Goal: Task Accomplishment & Management: Manage account settings

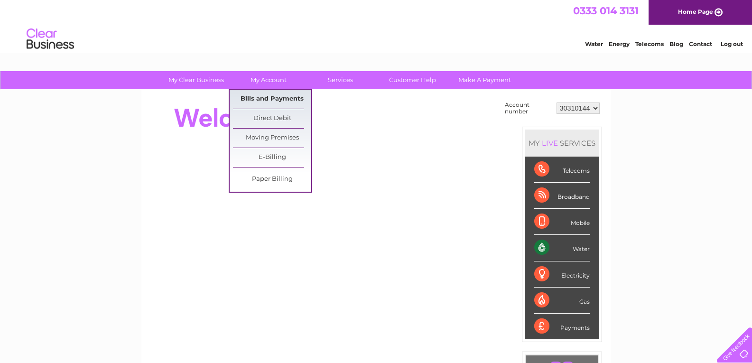
click at [258, 93] on link "Bills and Payments" at bounding box center [272, 99] width 78 height 19
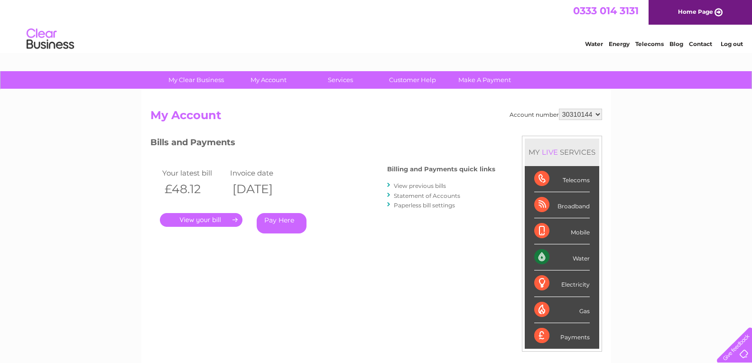
click at [416, 183] on link "View previous bills" at bounding box center [420, 185] width 52 height 7
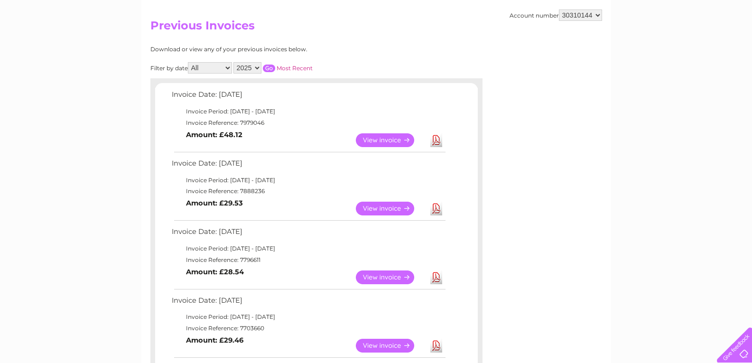
scroll to position [95, 0]
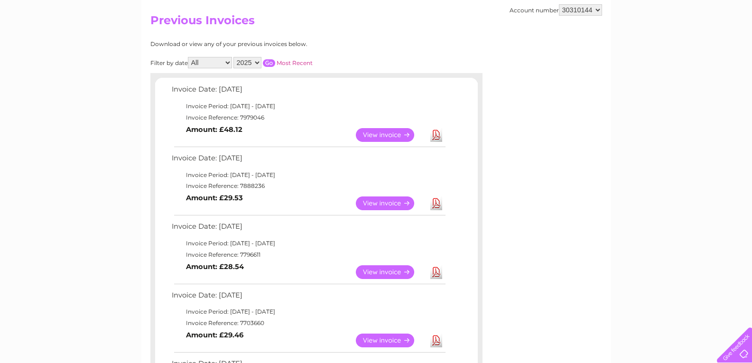
click at [383, 129] on link "View" at bounding box center [391, 135] width 70 height 14
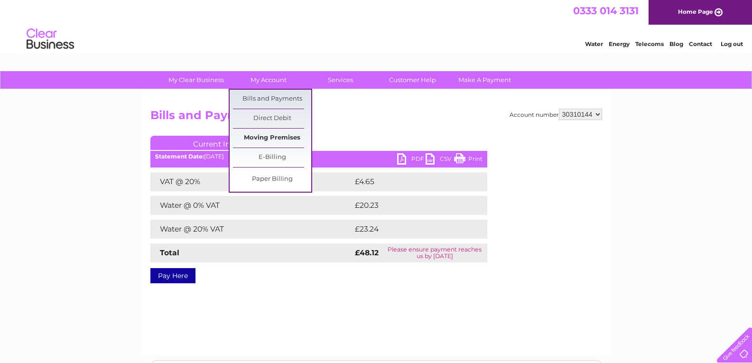
click at [273, 133] on link "Moving Premises" at bounding box center [272, 138] width 78 height 19
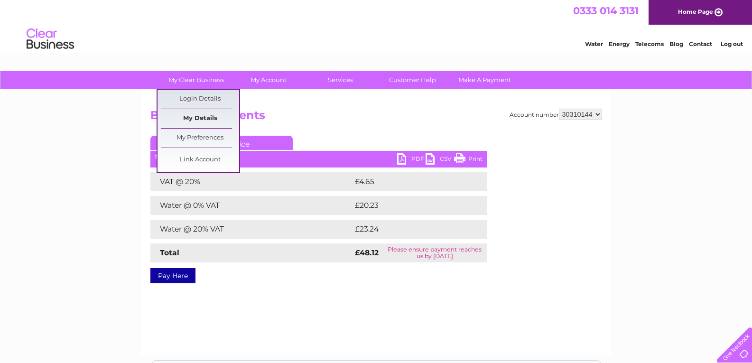
click at [203, 113] on link "My Details" at bounding box center [200, 118] width 78 height 19
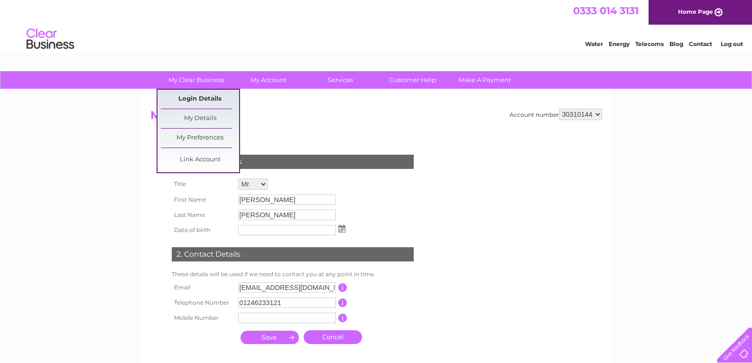
click at [190, 93] on link "Login Details" at bounding box center [200, 99] width 78 height 19
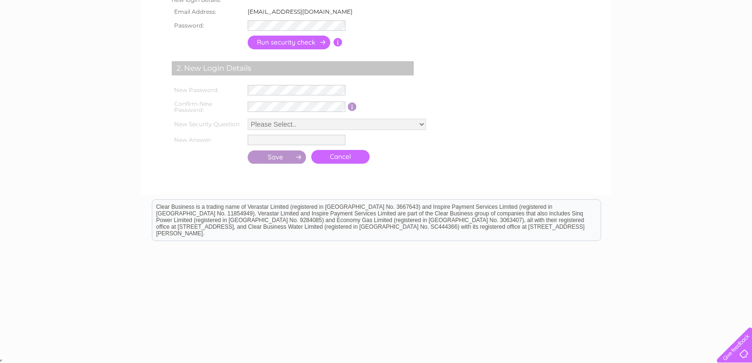
scroll to position [189, 0]
